Goal: Task Accomplishment & Management: Use online tool/utility

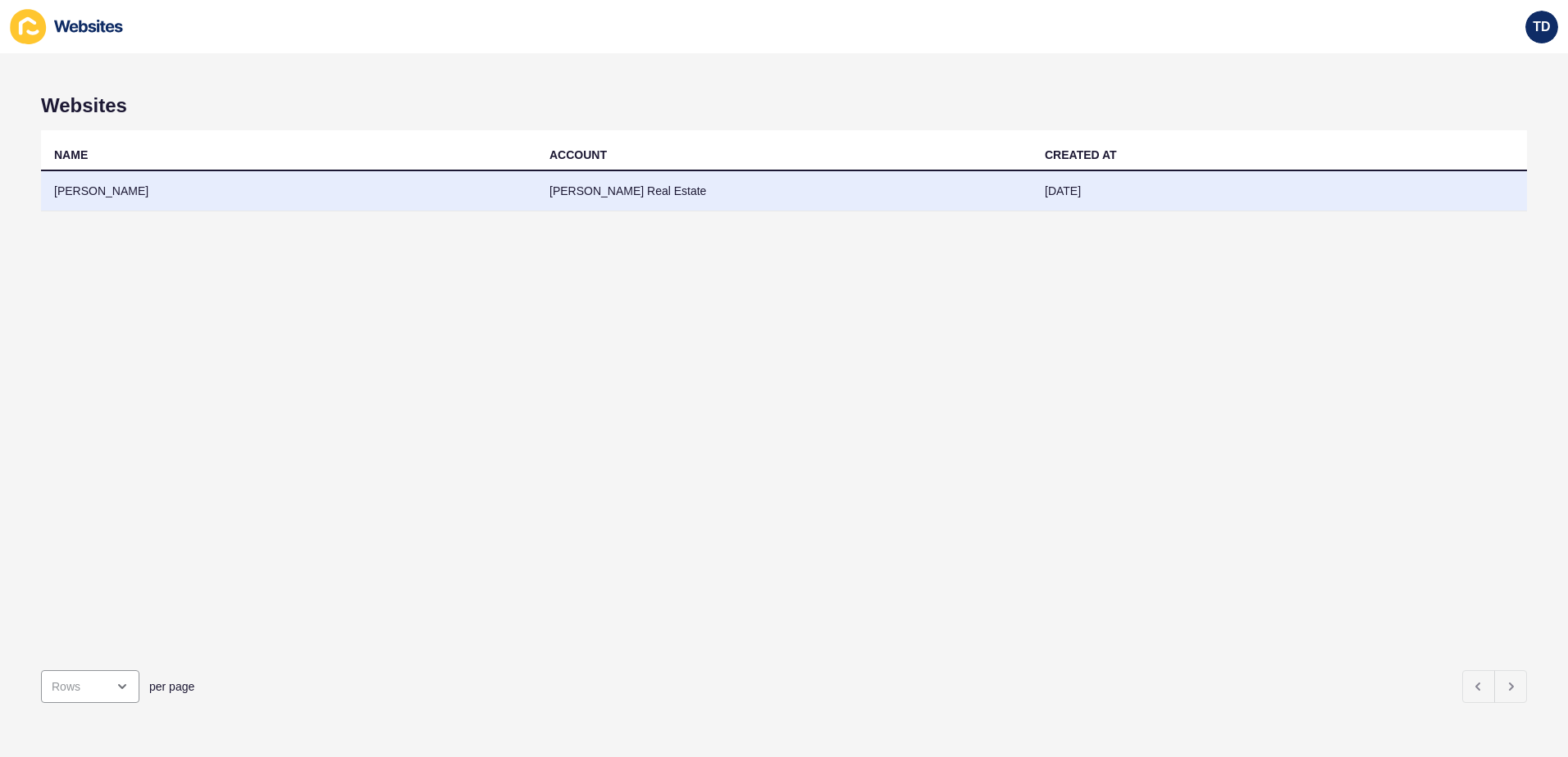
click at [283, 190] on td "[PERSON_NAME]" at bounding box center [288, 191] width 495 height 40
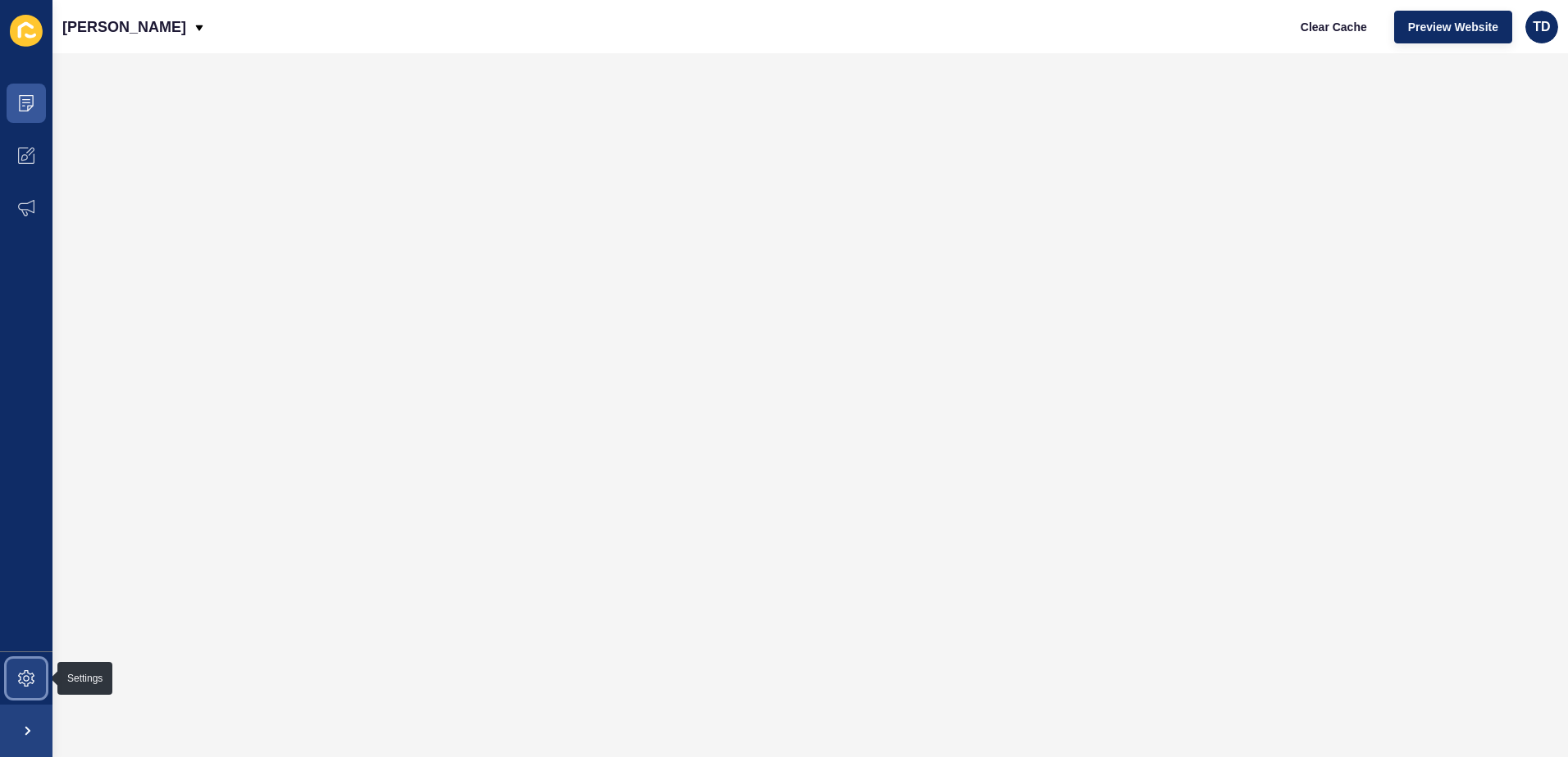
drag, startPoint x: 0, startPoint y: 698, endPoint x: 11, endPoint y: 687, distance: 15.6
click at [7, 692] on span at bounding box center [26, 679] width 52 height 52
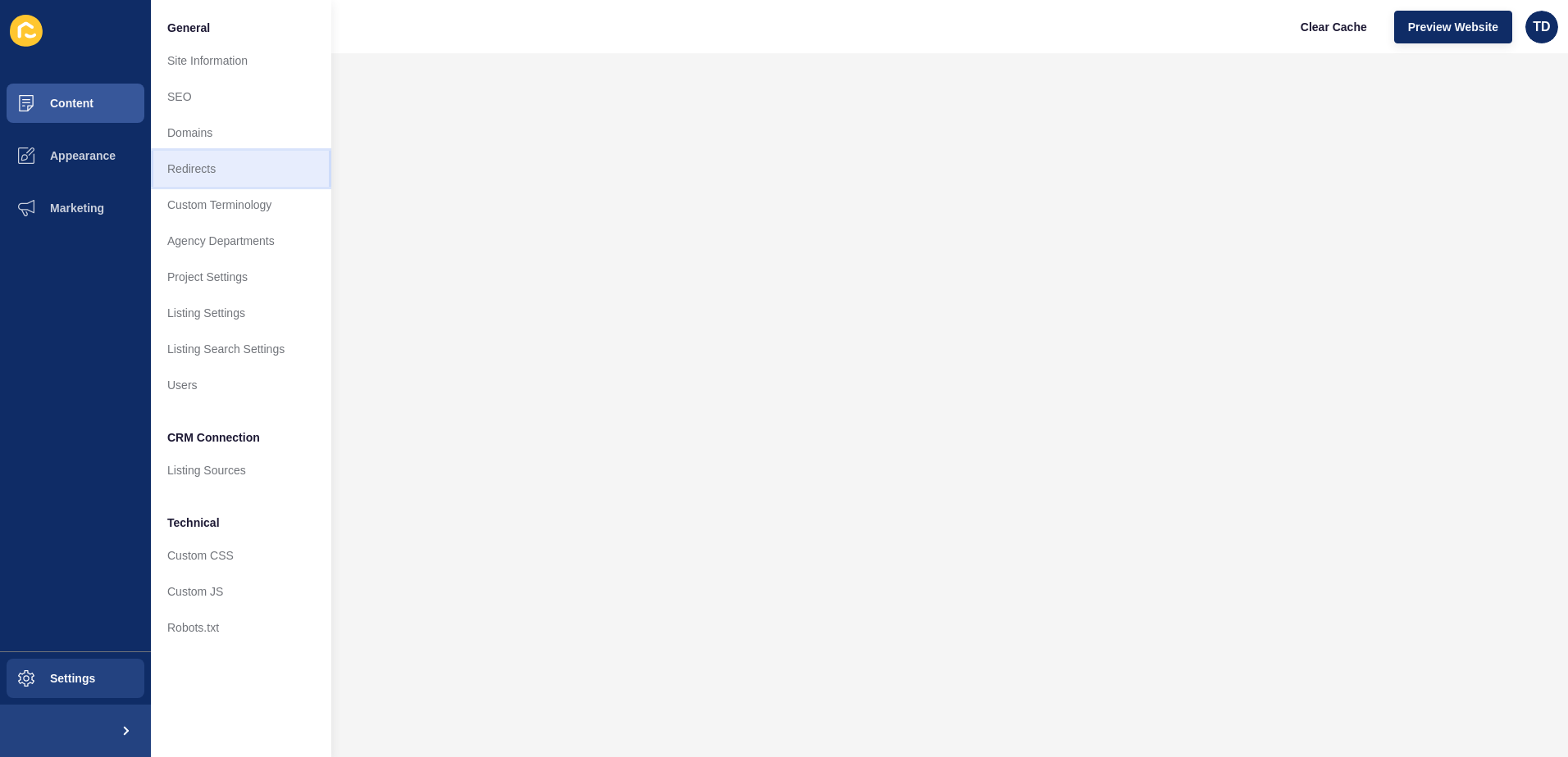
click at [254, 165] on link "Redirects" at bounding box center [241, 168] width 180 height 36
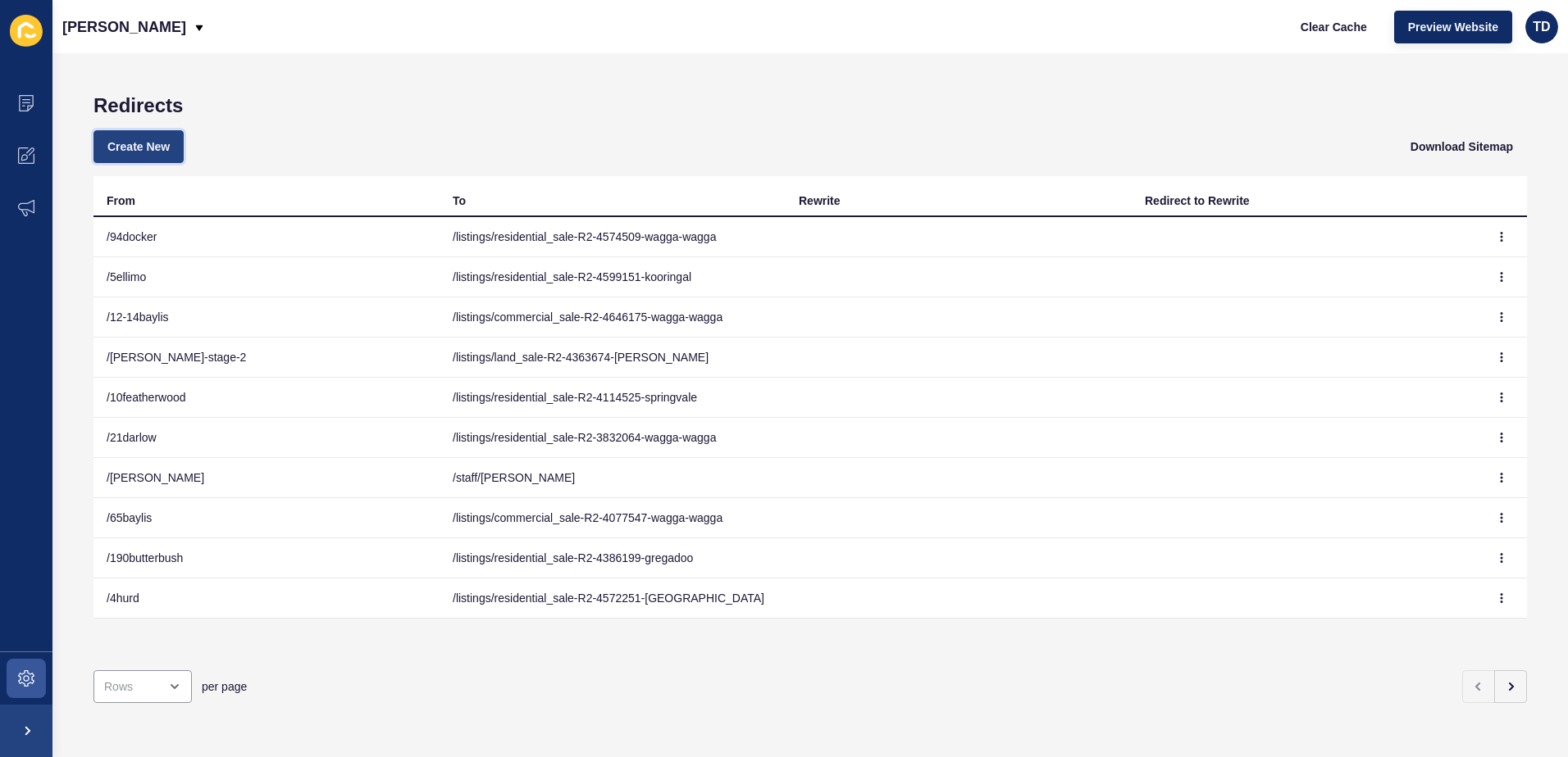
click at [159, 151] on span "Create New" at bounding box center [138, 146] width 62 height 16
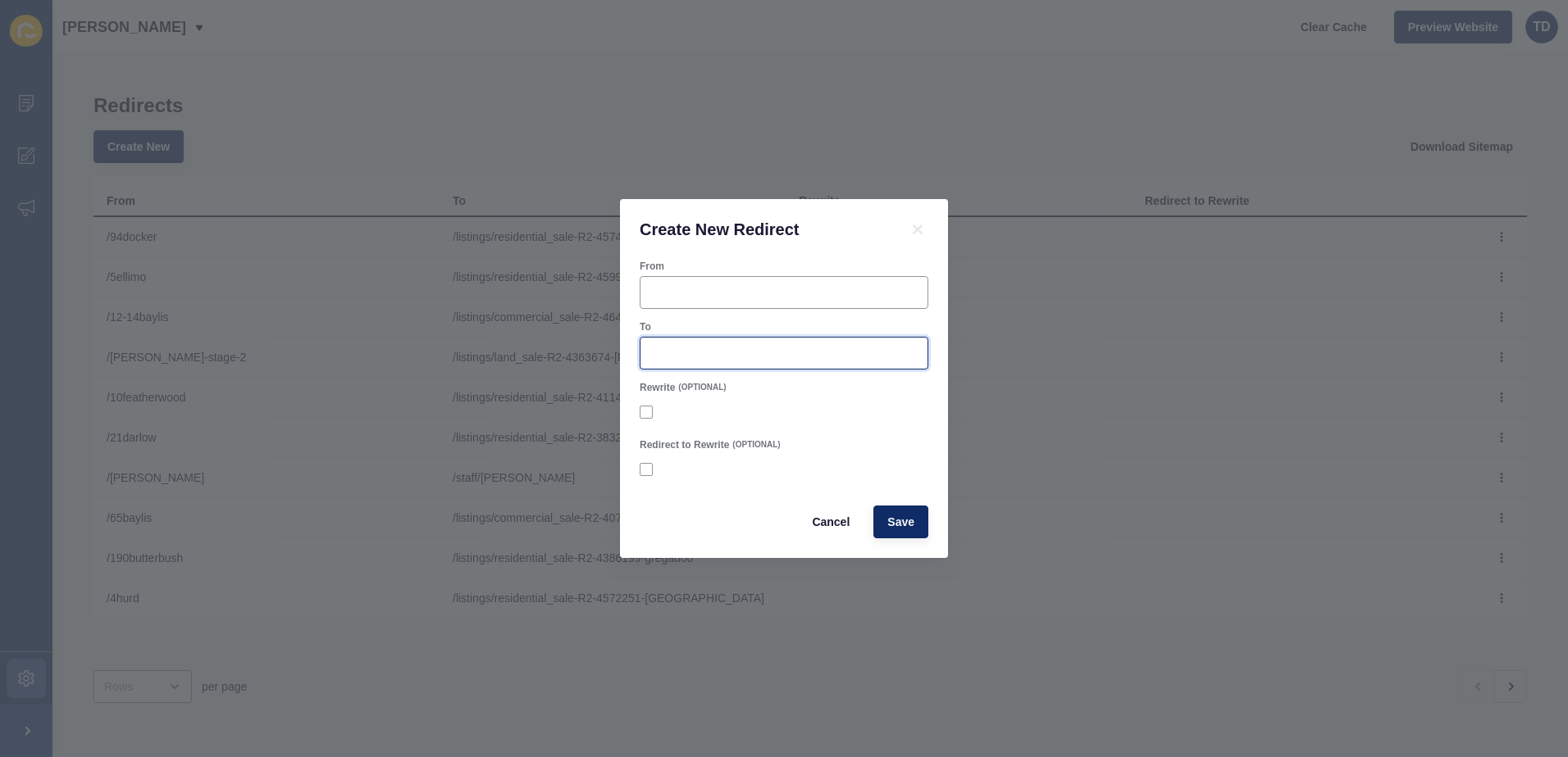
click at [752, 348] on input "To" at bounding box center [784, 352] width 267 height 16
paste input "/listings/residential_sale-R2-4714438-tolland"
type input "/listings/residential_sale-R2-4714438-tolland"
click at [723, 282] on div at bounding box center [784, 292] width 289 height 33
type input "/17amsterdam"
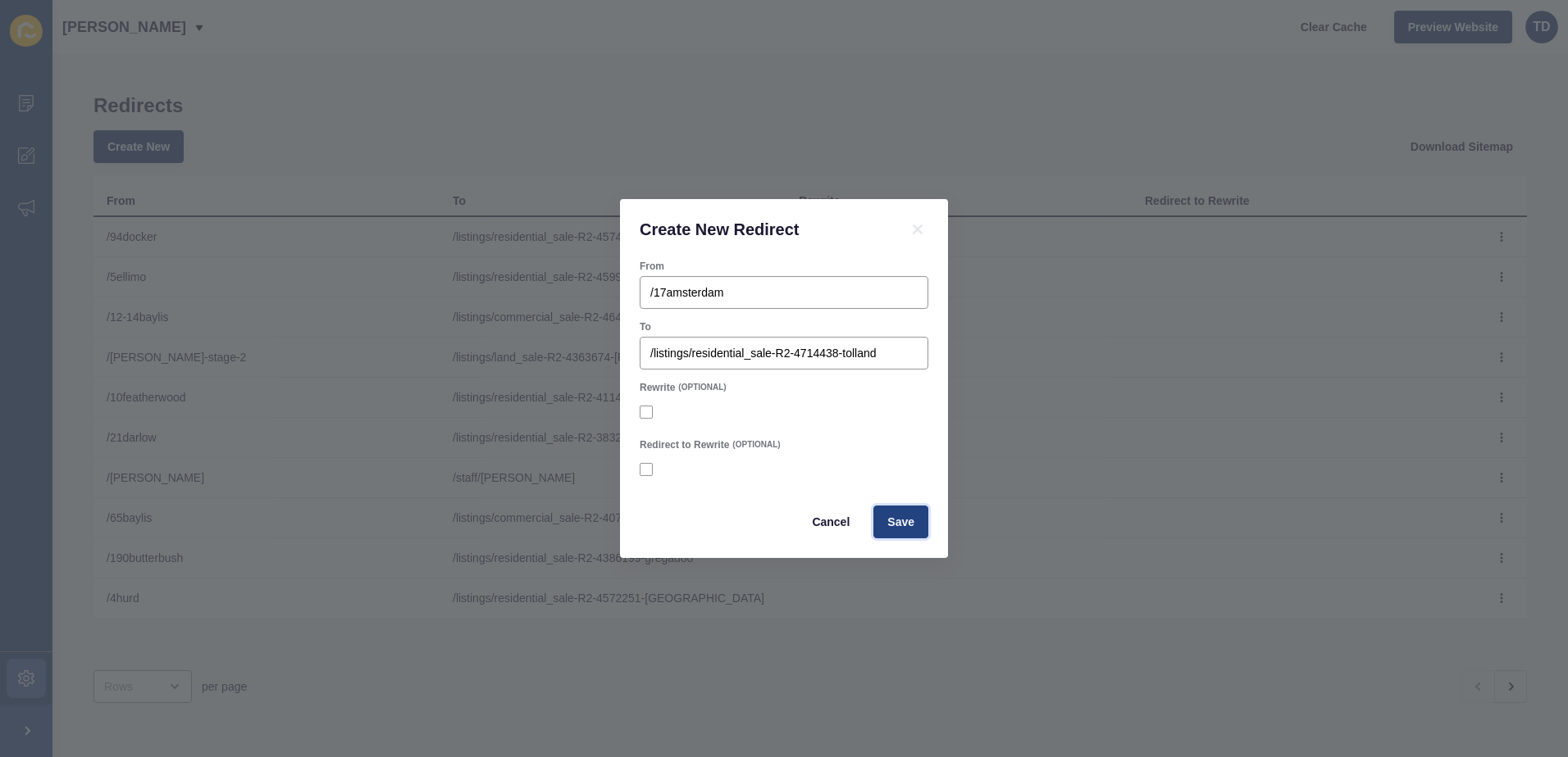
click at [915, 528] on button "Save" at bounding box center [901, 522] width 55 height 33
